Goal: Check status

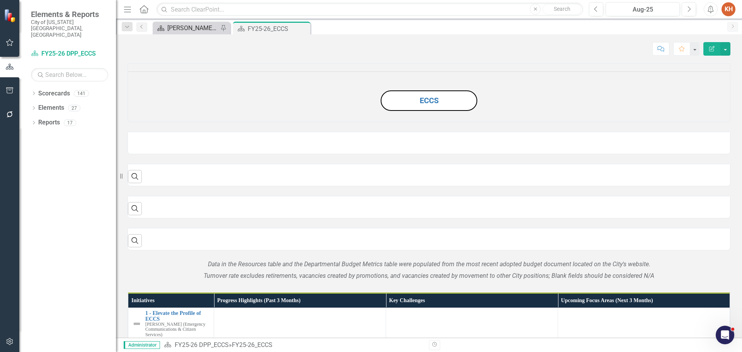
click at [184, 29] on div "[PERSON_NAME]'s Home" at bounding box center [192, 28] width 51 height 10
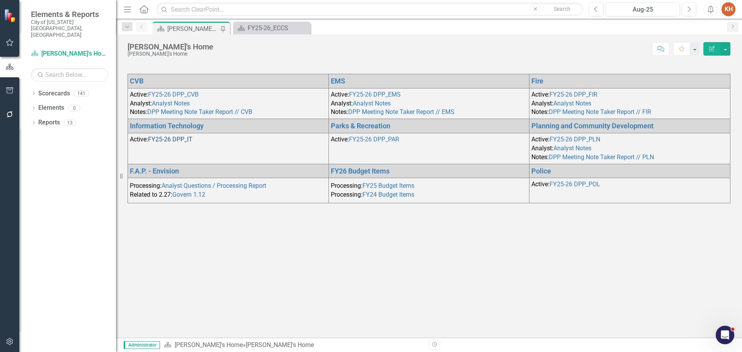
click at [161, 141] on link "FY25-26 DPP_IT" at bounding box center [170, 139] width 44 height 7
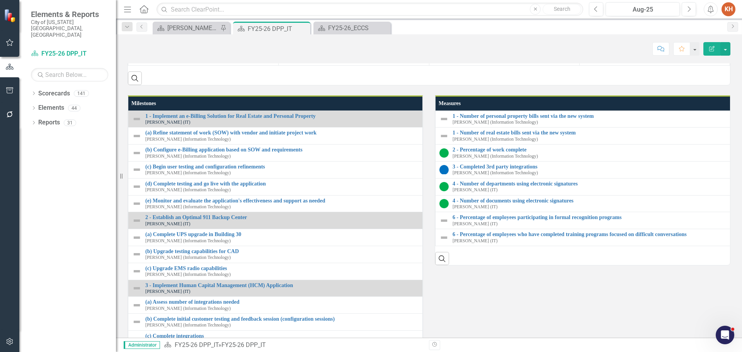
scroll to position [590, 0]
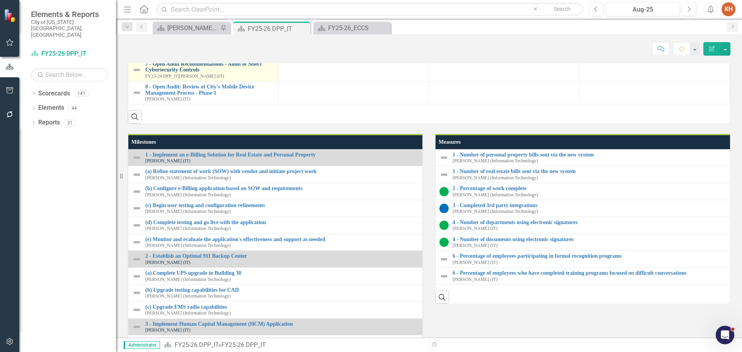
click at [189, 73] on link "7 - Open Audit Recommendations - Audit of Select Cybersecurity Controls" at bounding box center [209, 67] width 129 height 12
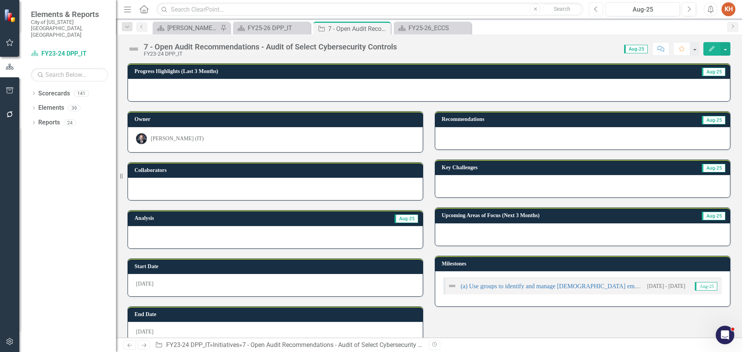
click at [600, 10] on button "Previous" at bounding box center [596, 9] width 14 height 14
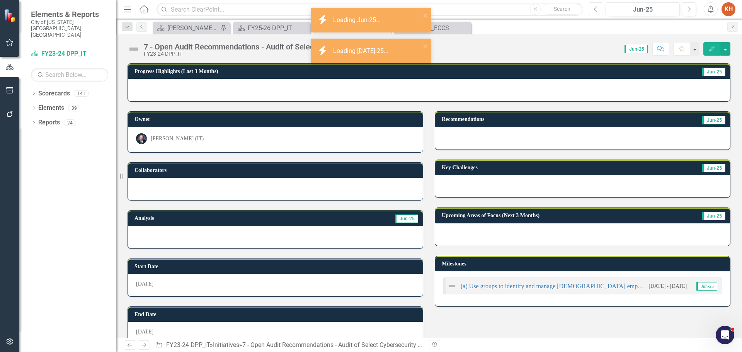
click at [597, 10] on icon "Previous" at bounding box center [596, 9] width 4 height 7
